Goal: Task Accomplishment & Management: Use online tool/utility

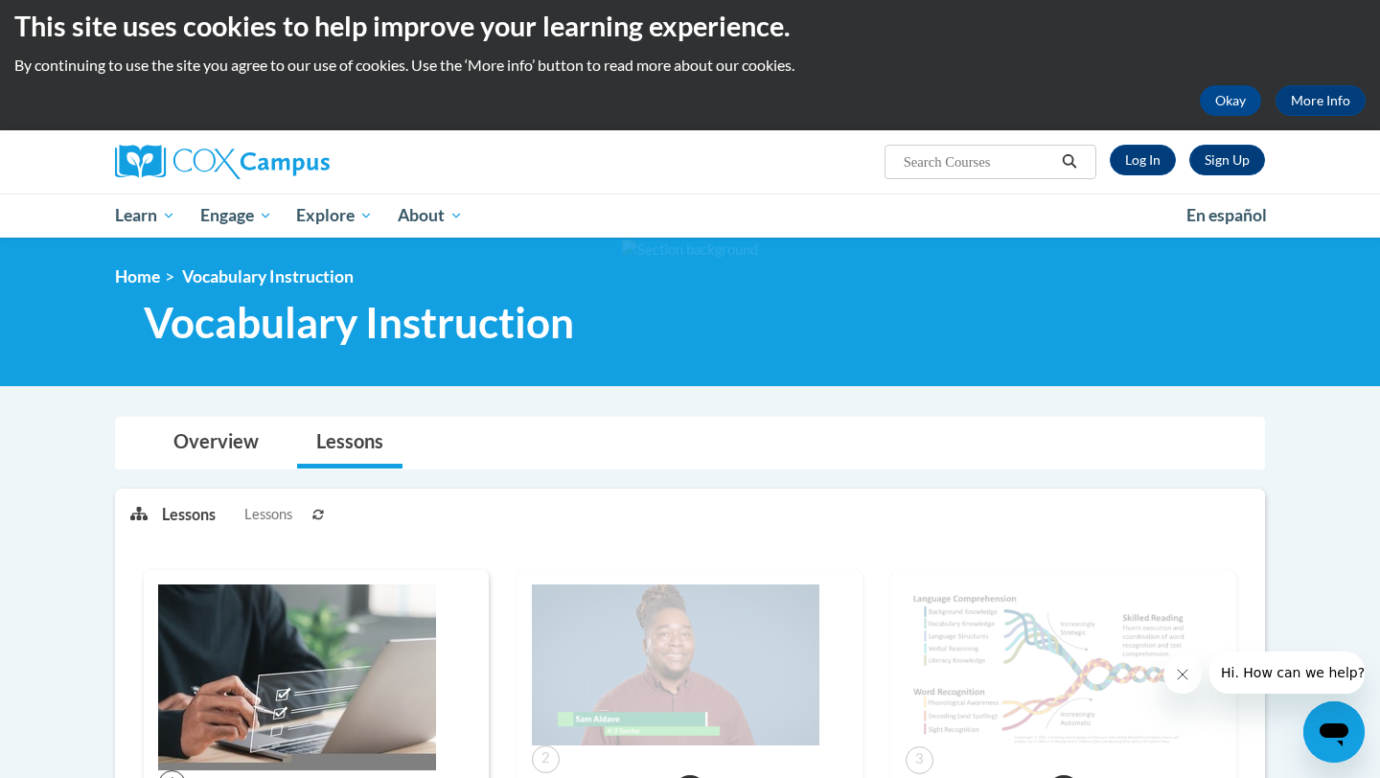
scroll to position [6, 0]
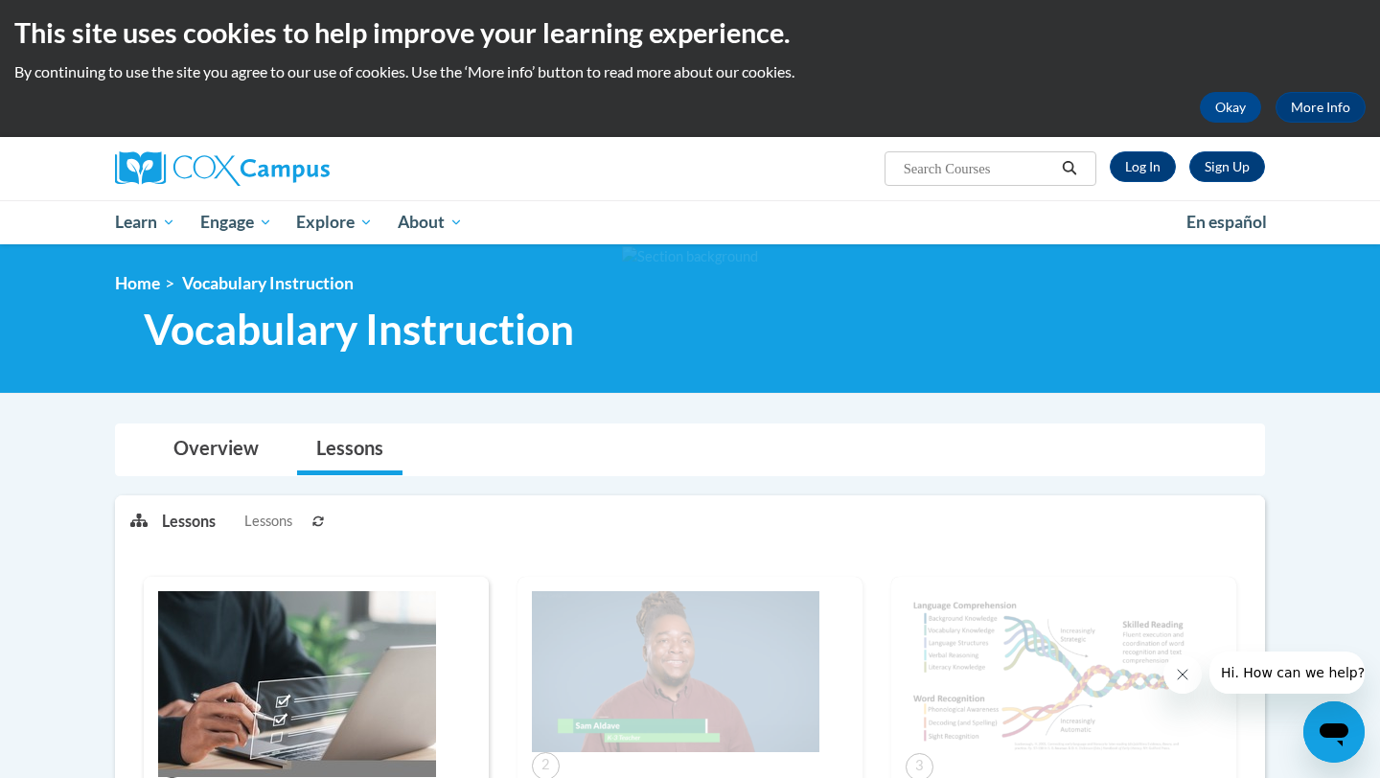
click at [768, 136] on div "This site uses cookies to help improve your learning experience. By continuing …" at bounding box center [690, 65] width 1380 height 143
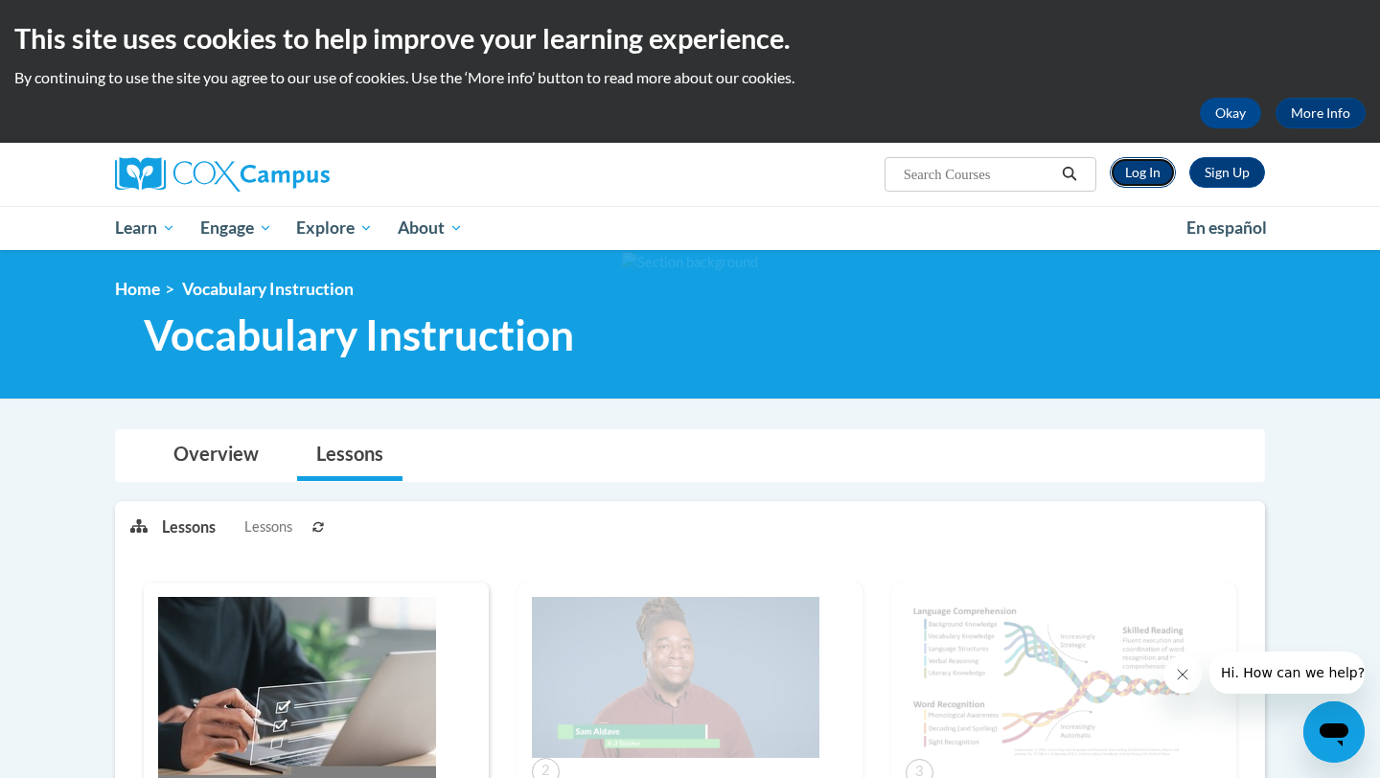
click at [1142, 168] on link "Log In" at bounding box center [1143, 172] width 66 height 31
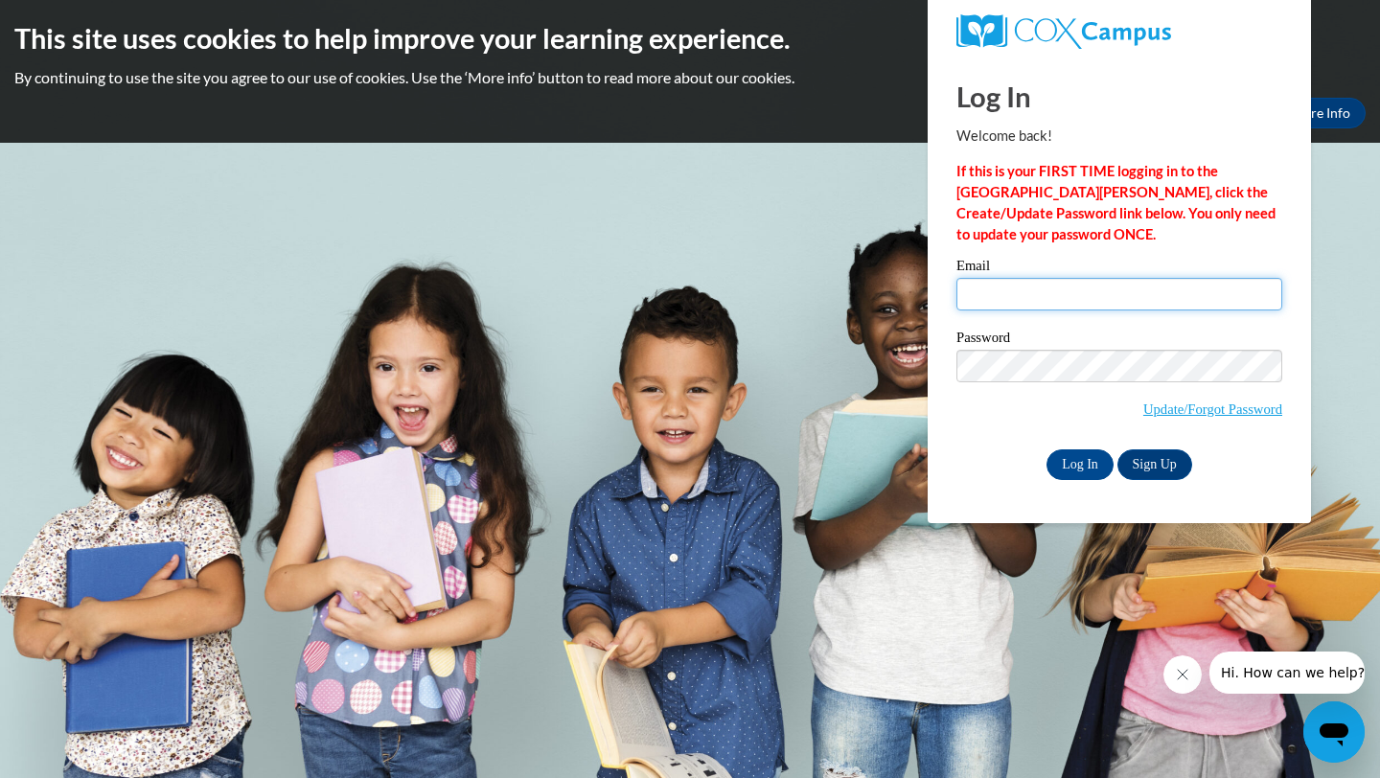
click at [1112, 294] on input "Email" at bounding box center [1119, 294] width 326 height 33
type input "tmims@atlantaclassical.org"
click at [1089, 460] on input "Log In" at bounding box center [1079, 464] width 67 height 31
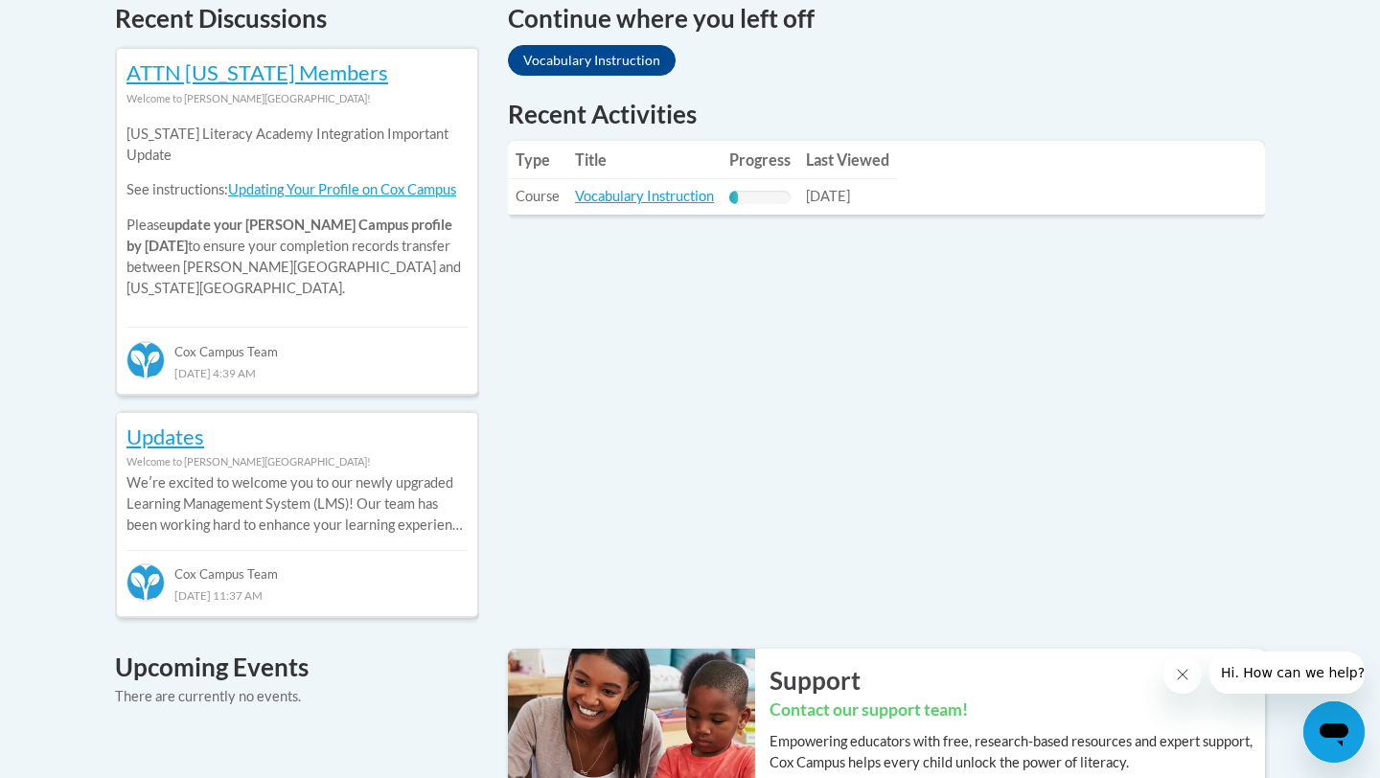
scroll to position [823, 0]
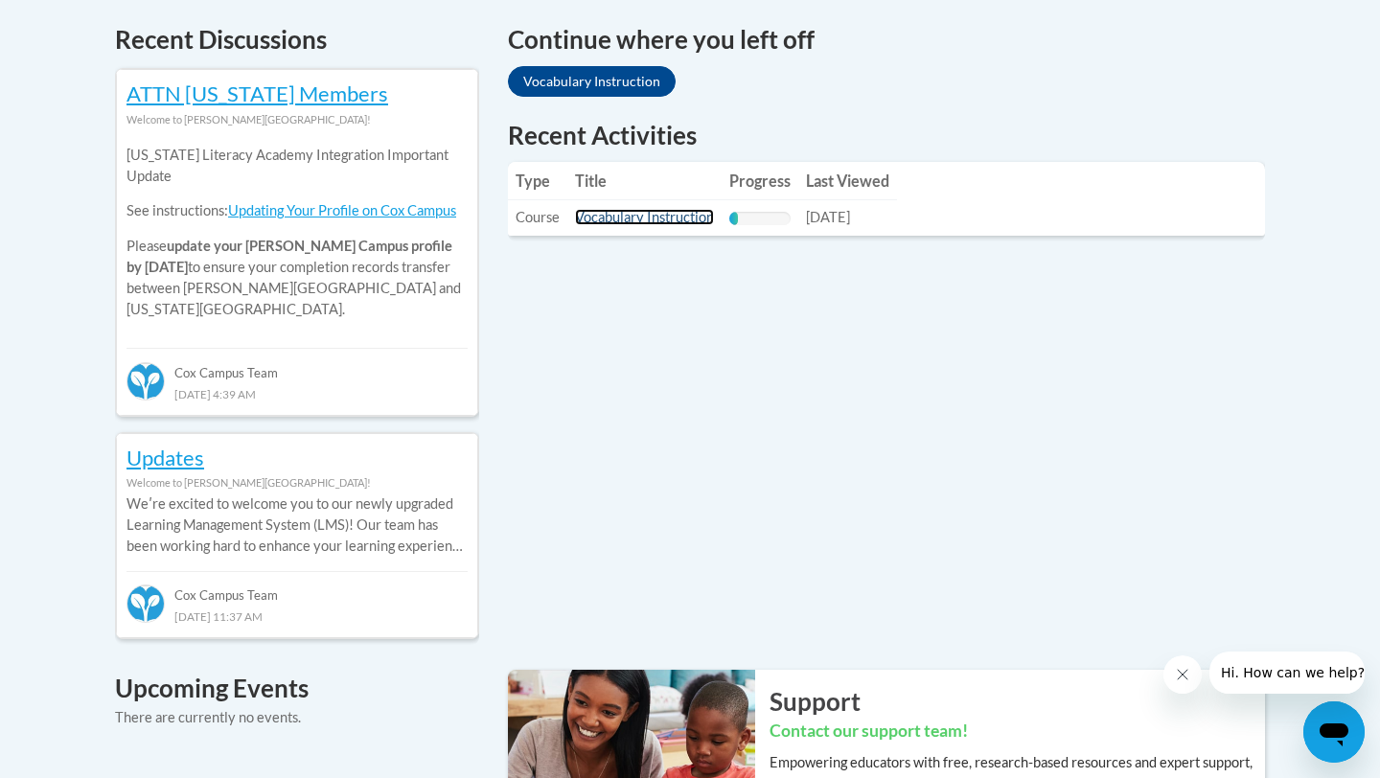
click at [667, 218] on link "Vocabulary Instruction" at bounding box center [644, 217] width 139 height 16
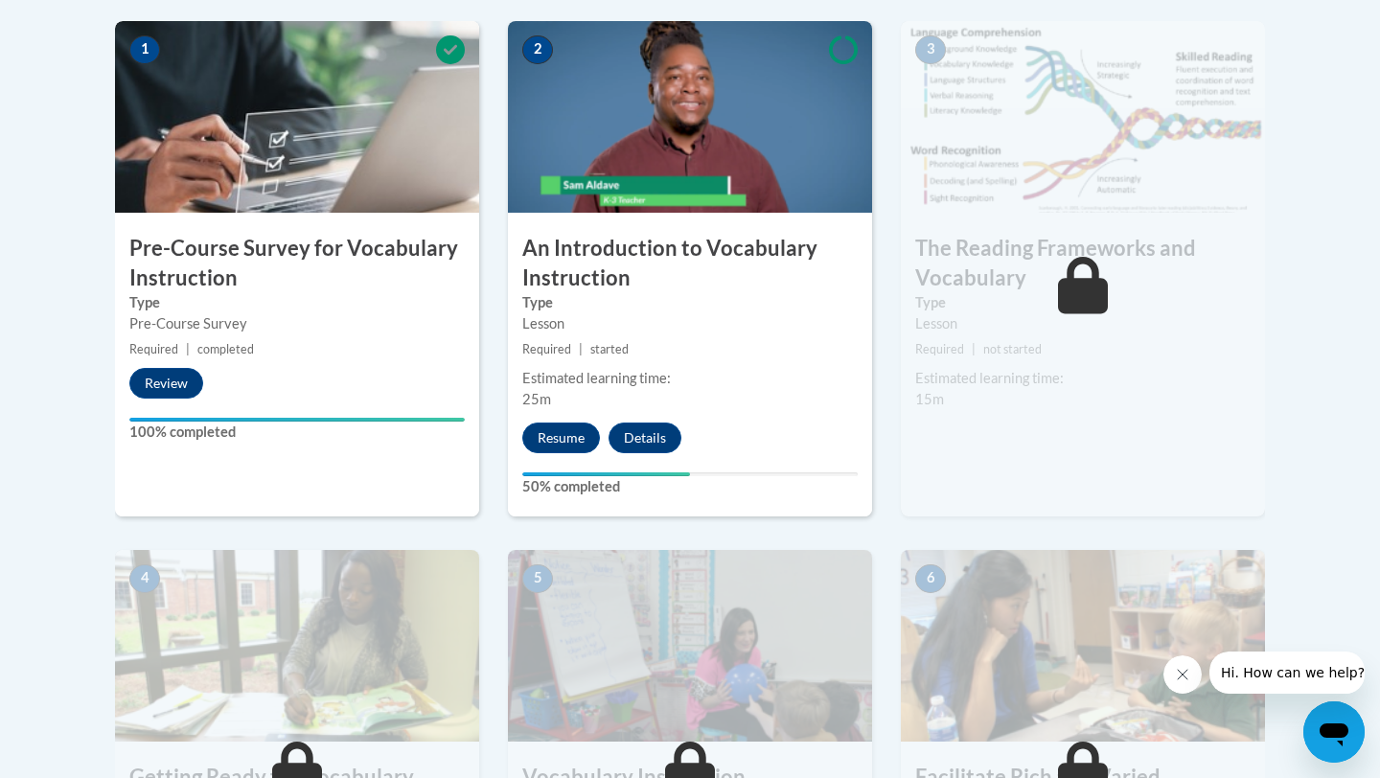
scroll to position [621, 0]
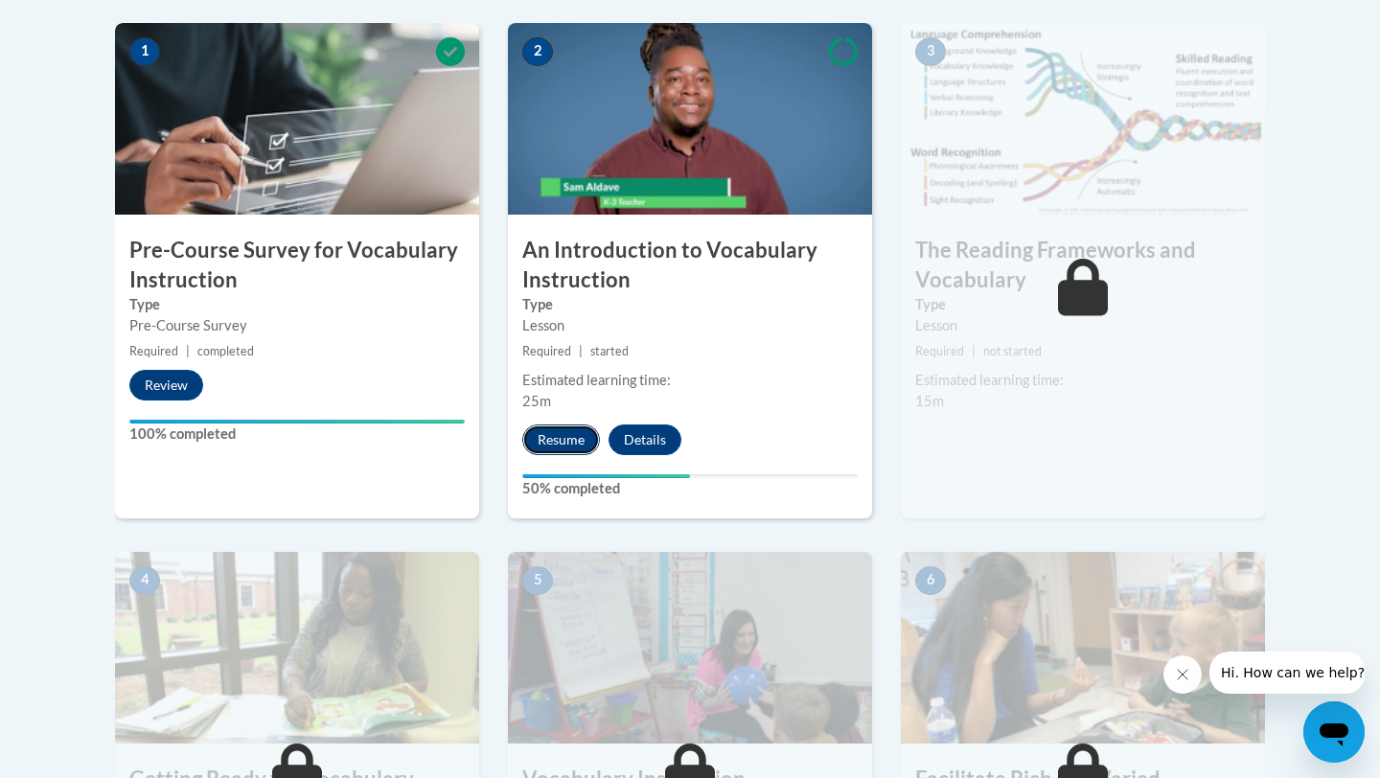
click at [577, 435] on button "Resume" at bounding box center [561, 439] width 78 height 31
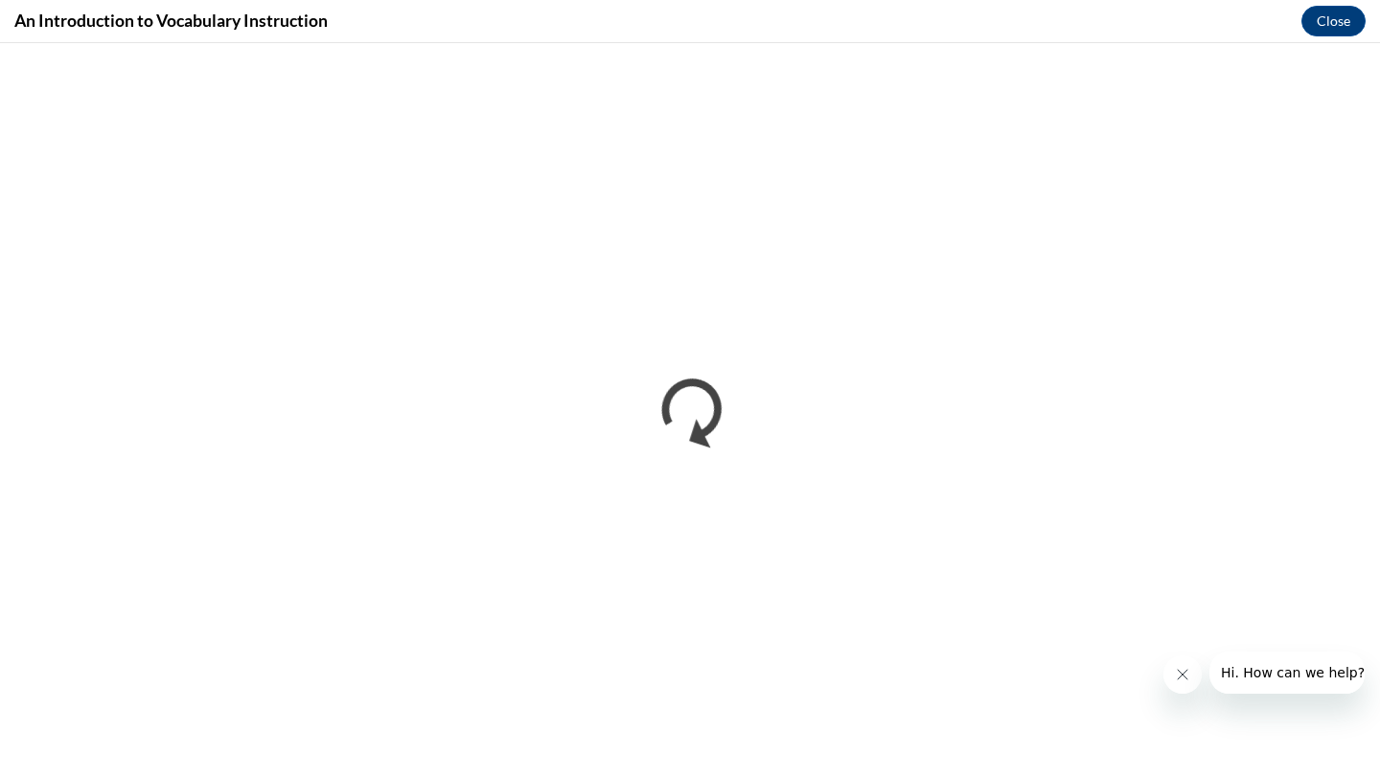
scroll to position [0, 0]
click at [1330, 29] on button "Close" at bounding box center [1333, 21] width 64 height 31
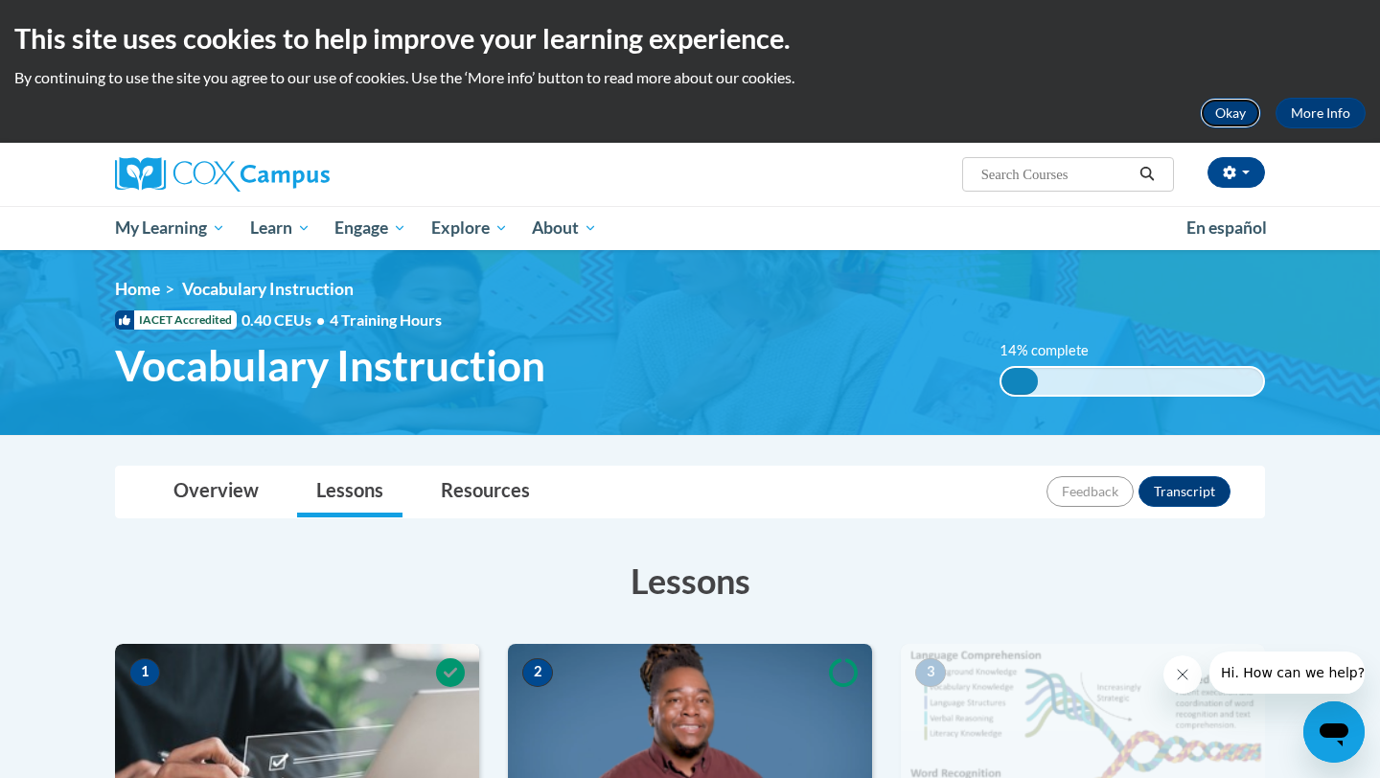
click at [1245, 115] on button "Okay" at bounding box center [1230, 113] width 61 height 31
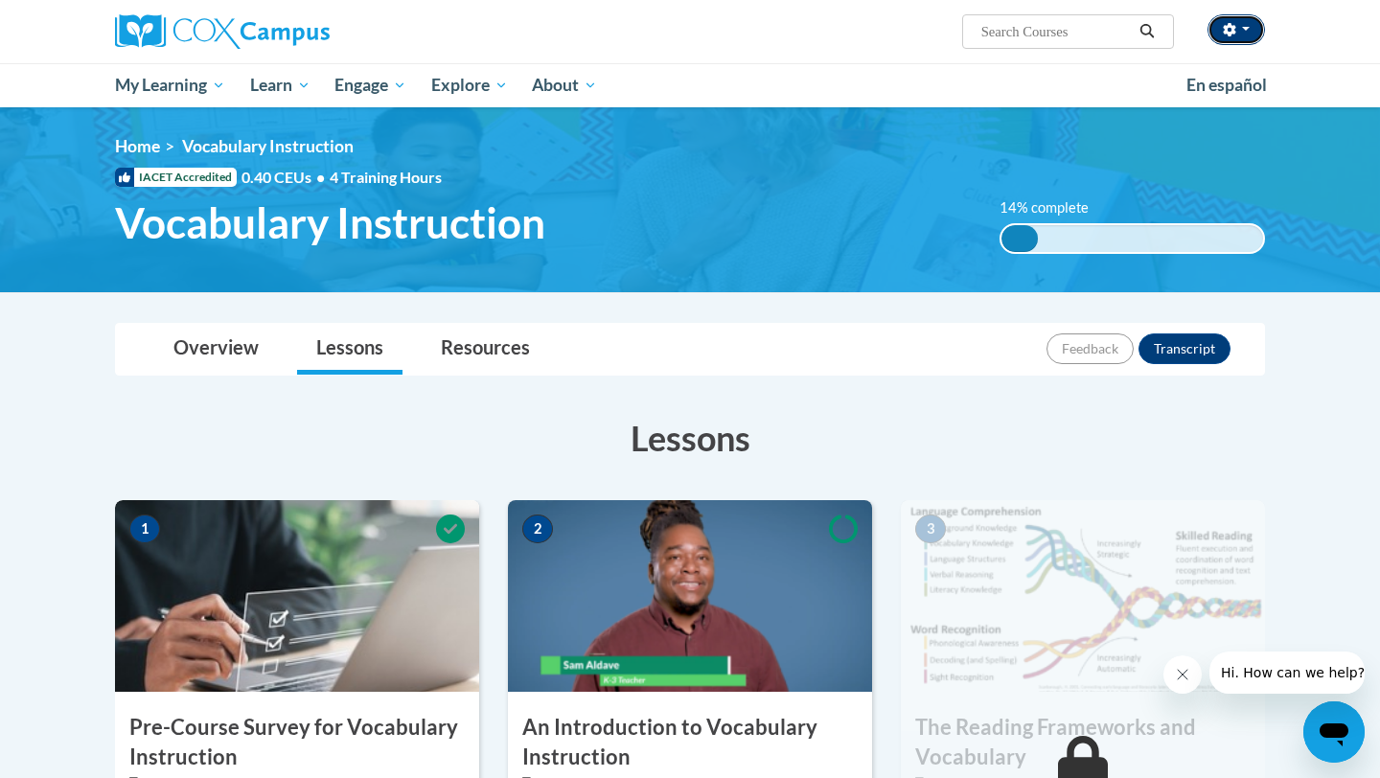
click at [1240, 39] on button "button" at bounding box center [1235, 29] width 57 height 31
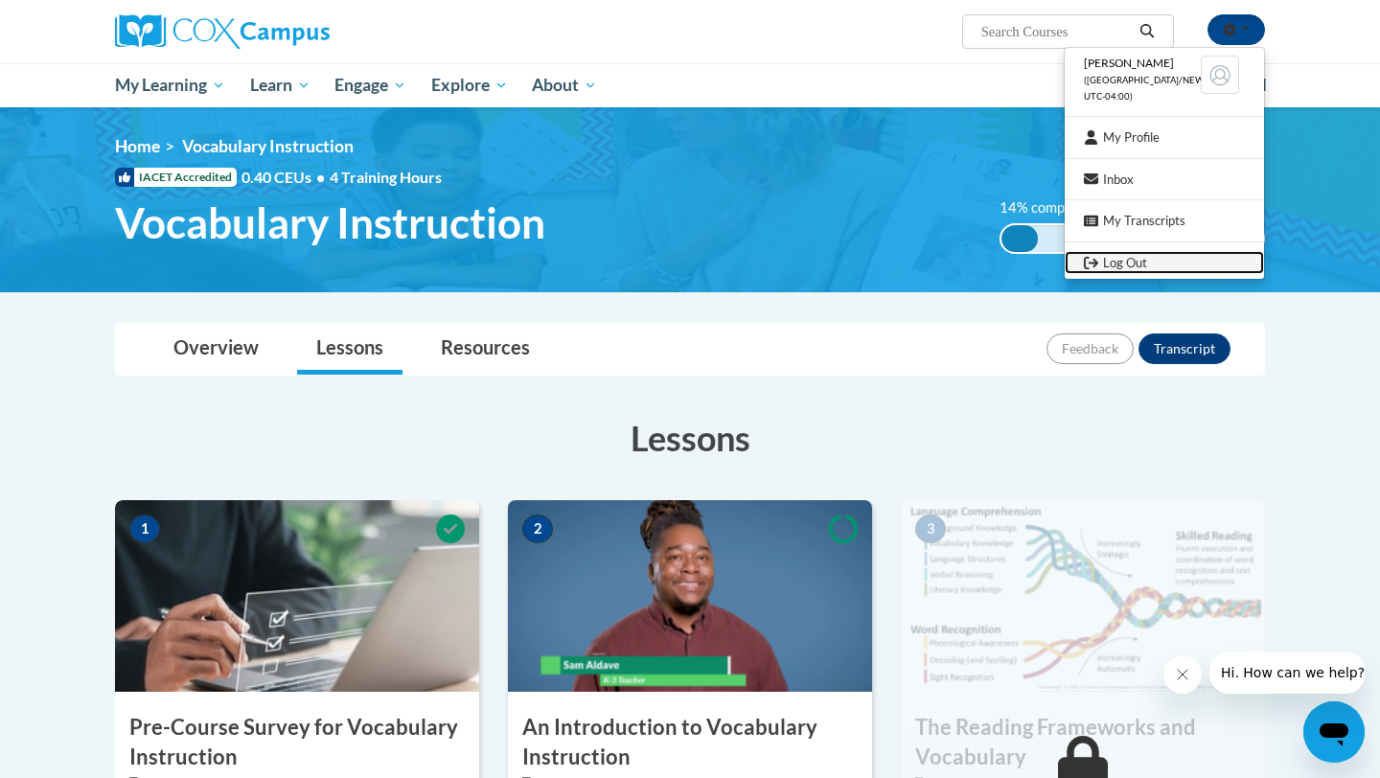
click at [1129, 255] on link "Log Out" at bounding box center [1164, 263] width 199 height 24
